Goal: Task Accomplishment & Management: Manage account settings

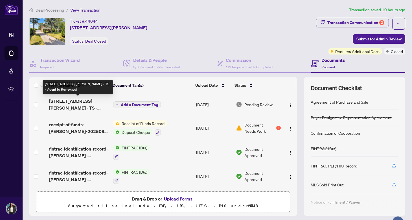
click at [80, 106] on span "[STREET_ADDRESS][PERSON_NAME] - TS - Agent to Review.pdf" at bounding box center [78, 105] width 59 height 14
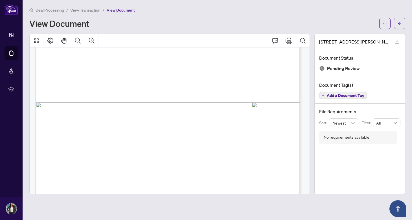
scroll to position [165, 0]
click at [382, 22] on button "button" at bounding box center [384, 23] width 11 height 11
click at [361, 34] on span "Download" at bounding box center [364, 35] width 43 height 6
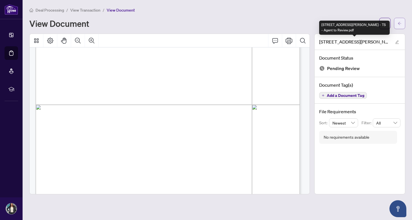
click at [399, 23] on icon "arrow-left" at bounding box center [399, 23] width 4 height 4
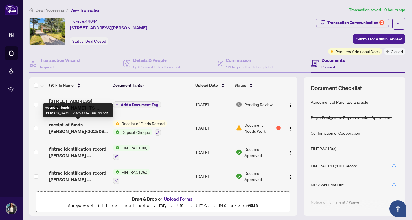
click at [86, 126] on span "receipt-of-funds-[PERSON_NAME]-20250904-100155.pdf" at bounding box center [78, 128] width 59 height 14
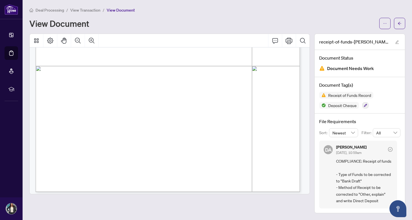
scroll to position [316, 0]
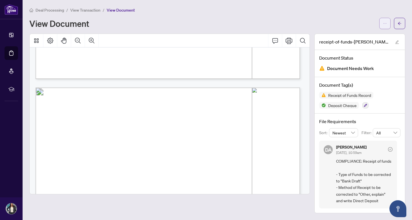
click at [384, 23] on icon "ellipsis" at bounding box center [385, 23] width 4 height 4
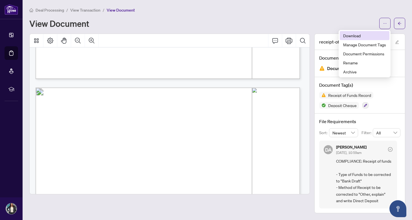
click at [359, 36] on span "Download" at bounding box center [364, 35] width 43 height 6
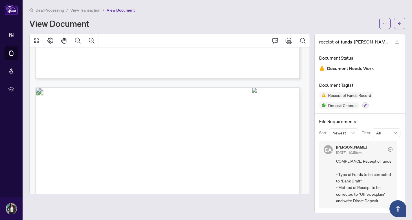
scroll to position [0, 0]
click at [350, 177] on span "COMPLIANCE: Receipt of funds - Type of Funds to be corrected to "Bank Draft" - …" at bounding box center [364, 181] width 56 height 46
click at [398, 23] on icon "arrow-left" at bounding box center [399, 23] width 3 height 3
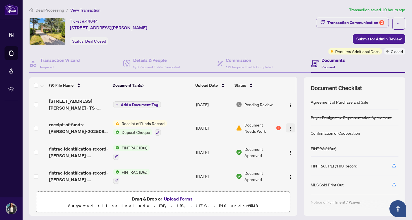
click at [288, 128] on img "button" at bounding box center [290, 128] width 5 height 5
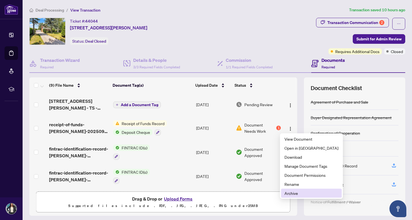
click at [292, 193] on span "Archive" at bounding box center [311, 193] width 54 height 6
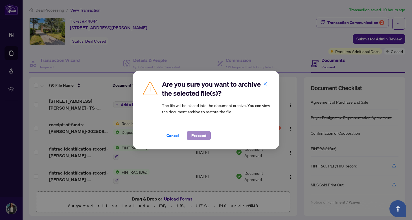
click at [196, 137] on span "Proceed" at bounding box center [198, 135] width 15 height 9
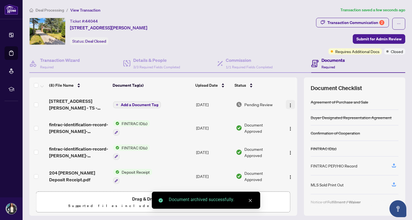
click at [288, 105] on img "button" at bounding box center [290, 105] width 5 height 5
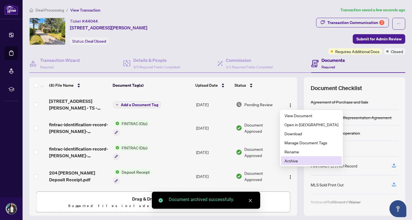
click at [291, 160] on span "Archive" at bounding box center [311, 160] width 54 height 6
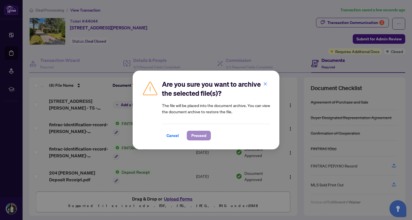
click at [197, 137] on span "Proceed" at bounding box center [198, 135] width 15 height 9
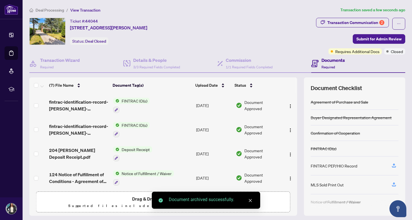
click at [132, 200] on span "Drag & Drop or Upload Forms" at bounding box center [163, 198] width 62 height 7
click at [249, 200] on icon "close" at bounding box center [250, 200] width 4 height 4
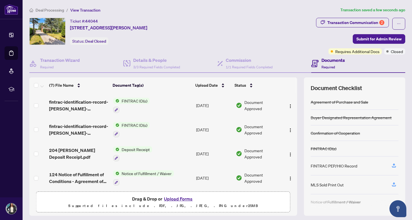
click at [184, 198] on button "Upload Forms" at bounding box center [178, 198] width 32 height 7
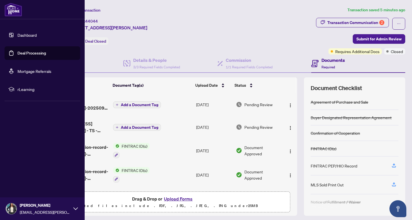
click at [17, 36] on link "Dashboard" at bounding box center [26, 34] width 19 height 5
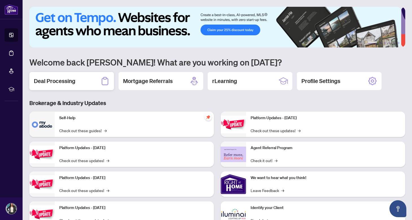
click at [63, 80] on h2 "Deal Processing" at bounding box center [54, 81] width 41 height 8
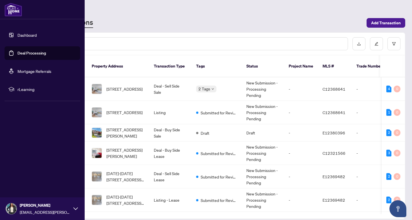
click at [17, 33] on link "Dashboard" at bounding box center [26, 34] width 19 height 5
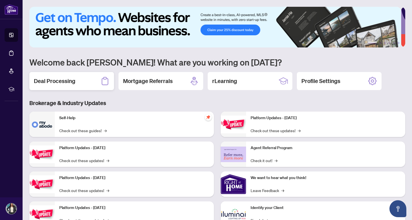
click at [81, 80] on div "Deal Processing" at bounding box center [71, 81] width 85 height 18
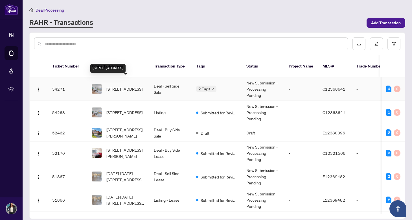
click at [120, 86] on span "[STREET_ADDRESS]" at bounding box center [124, 89] width 36 height 6
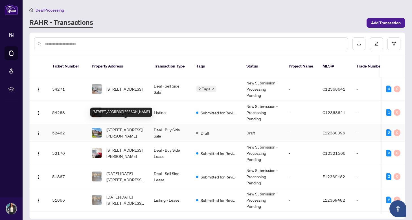
click at [127, 126] on span "[STREET_ADDRESS][PERSON_NAME]" at bounding box center [125, 132] width 38 height 12
